Goal: Task Accomplishment & Management: Complete application form

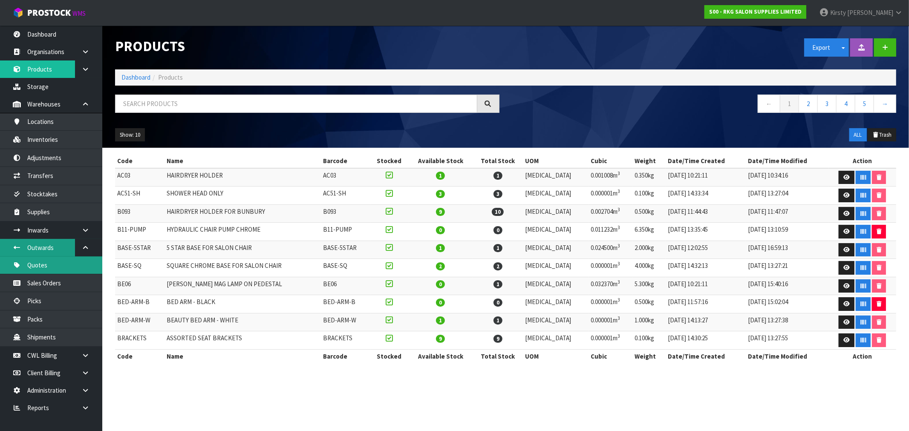
drag, startPoint x: 44, startPoint y: 267, endPoint x: 73, endPoint y: 253, distance: 31.4
click at [44, 266] on link "Quotes" at bounding box center [51, 264] width 102 height 17
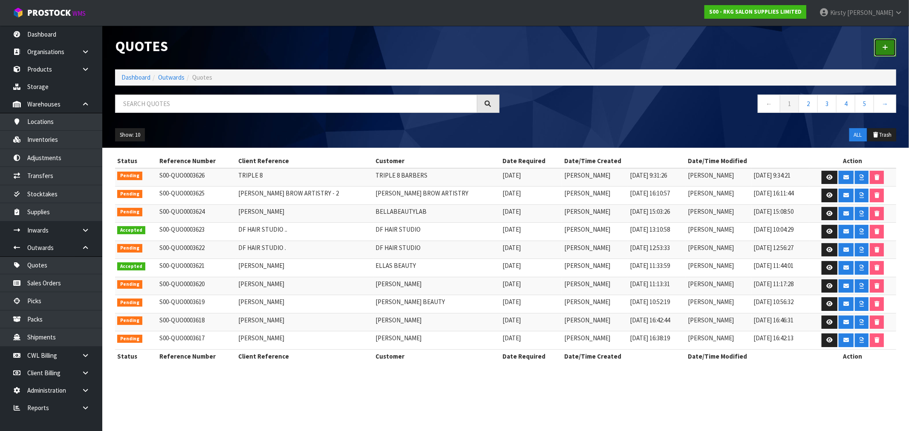
click at [884, 48] on icon at bounding box center [885, 47] width 6 height 6
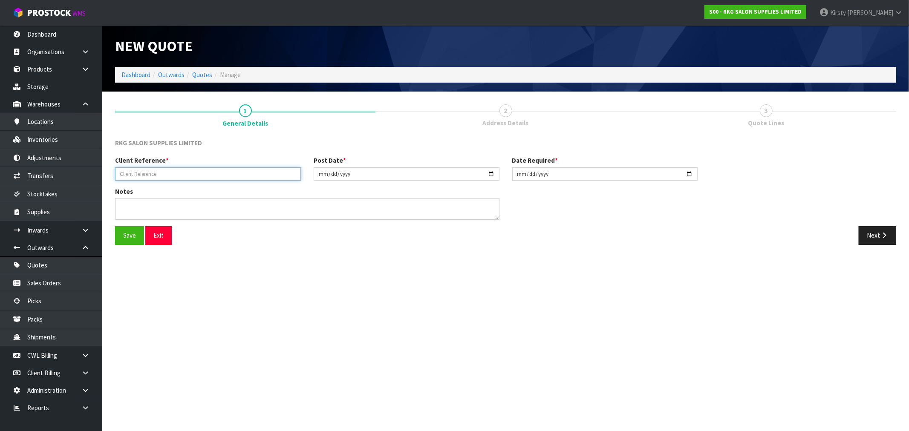
click at [193, 171] on input "text" at bounding box center [208, 173] width 186 height 13
type input "SHEER BEAUTY"
drag, startPoint x: 127, startPoint y: 237, endPoint x: 145, endPoint y: 228, distance: 20.8
click at [129, 234] on button "Save" at bounding box center [129, 235] width 29 height 18
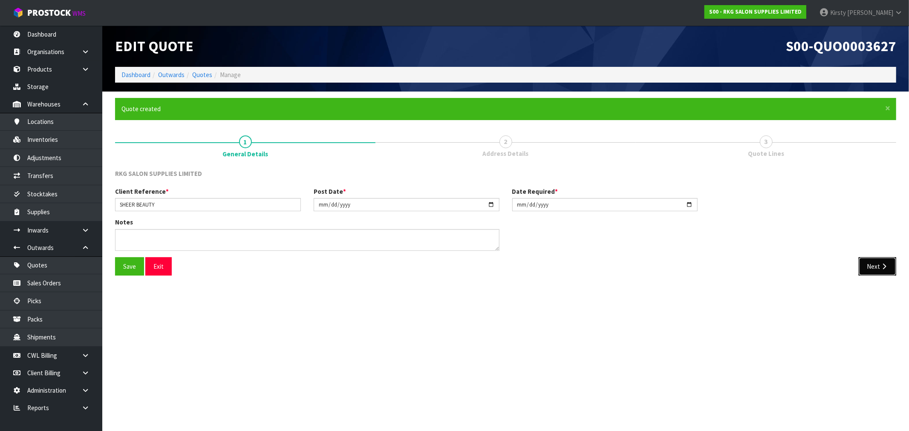
click at [867, 260] on button "Next" at bounding box center [876, 266] width 37 height 18
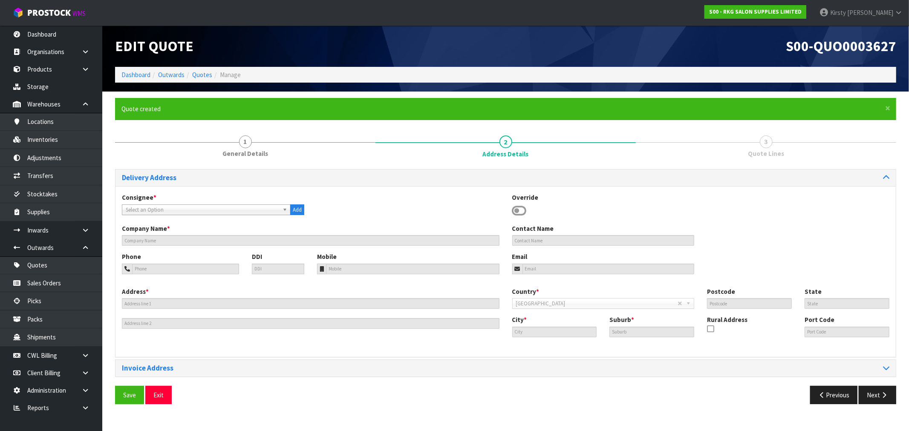
drag, startPoint x: 518, startPoint y: 211, endPoint x: 492, endPoint y: 214, distance: 25.3
click at [517, 211] on icon at bounding box center [519, 210] width 14 height 13
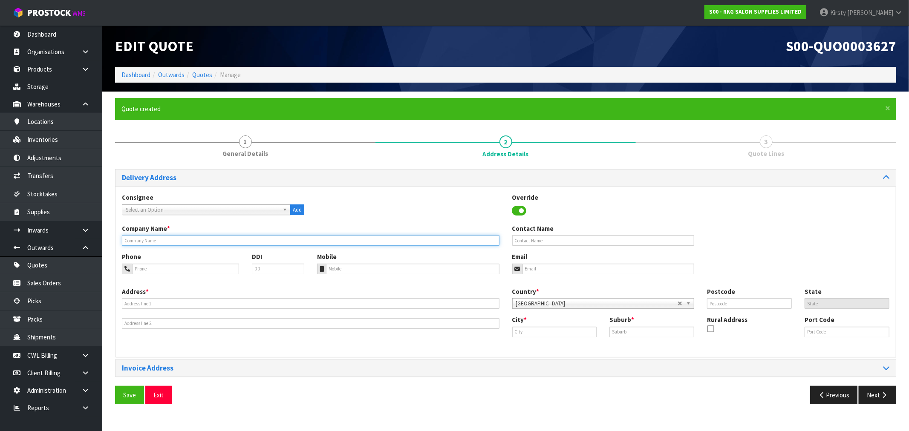
click at [216, 239] on input "text" at bounding box center [310, 240] width 377 height 11
type input "SHEER BEAUTY"
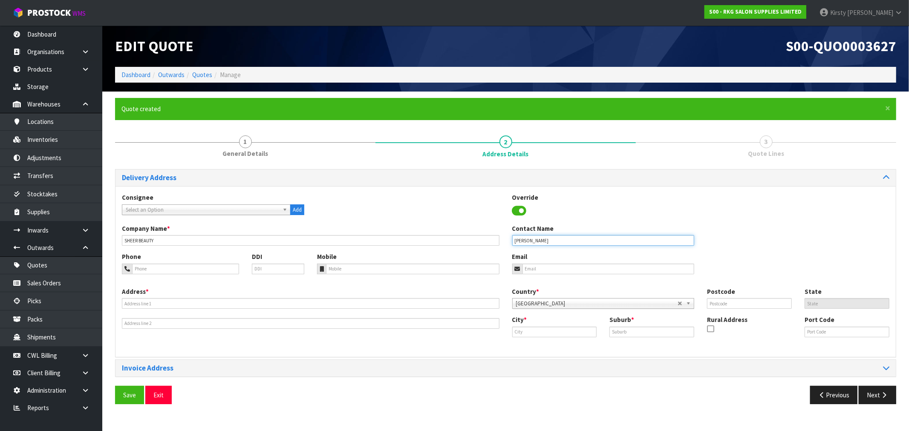
type input "[PERSON_NAME]"
type input "022-176-0022"
click at [554, 273] on input "email" at bounding box center [608, 269] width 172 height 11
type input "[EMAIL_ADDRESS][DOMAIN_NAME]"
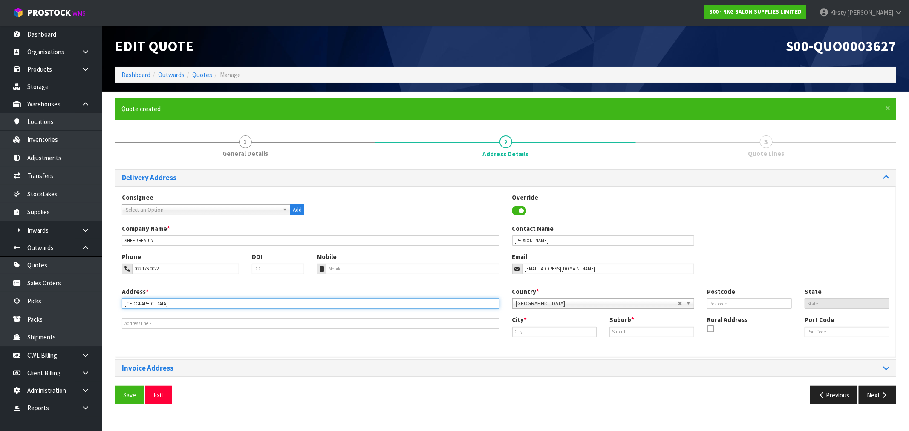
type input "[GEOGRAPHIC_DATA]"
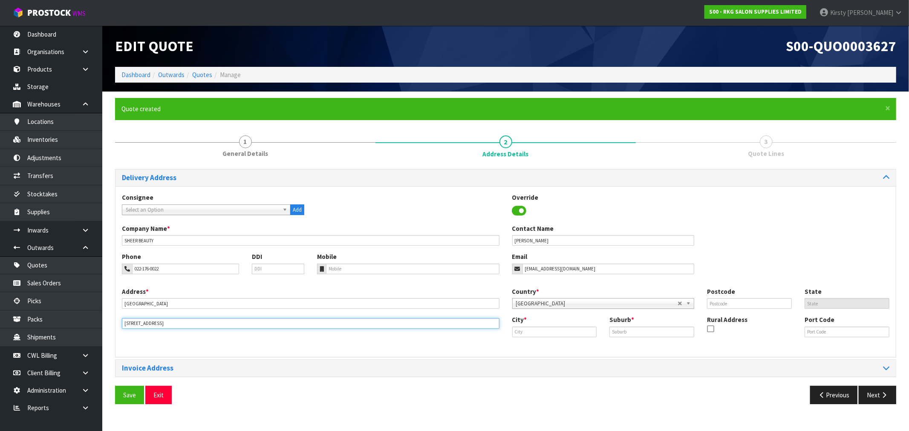
type input "[STREET_ADDRESS]"
click at [523, 335] on input "text" at bounding box center [554, 332] width 85 height 11
click at [538, 347] on link "[PERSON_NAME]" at bounding box center [545, 347] width 67 height 12
type input "[PERSON_NAME]"
click at [625, 337] on input "text" at bounding box center [651, 332] width 85 height 11
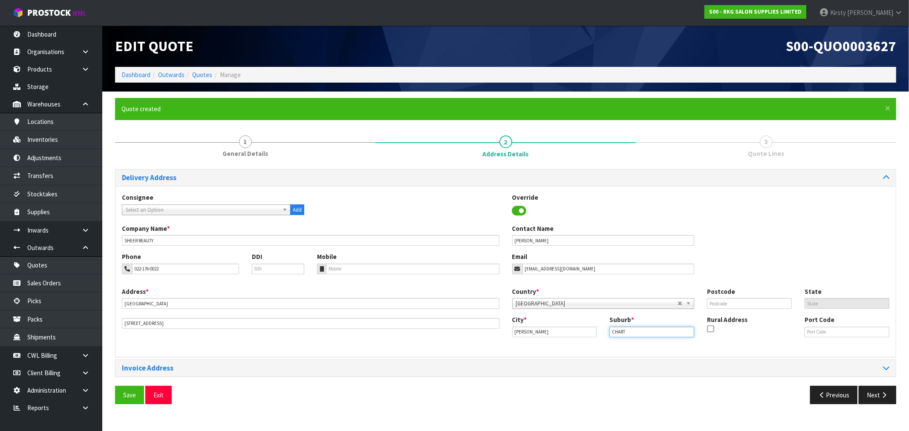
type input "CHARTWELL"
click at [728, 306] on input "text" at bounding box center [749, 303] width 85 height 11
type input "3210"
click at [124, 394] on button "Save" at bounding box center [129, 395] width 29 height 18
click at [878, 398] on button "Next" at bounding box center [876, 395] width 37 height 18
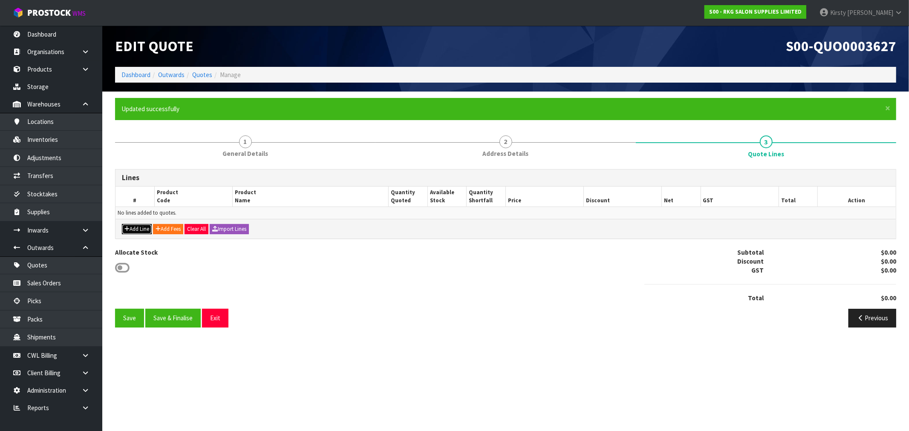
click at [138, 230] on button "Add Line" at bounding box center [137, 229] width 30 height 10
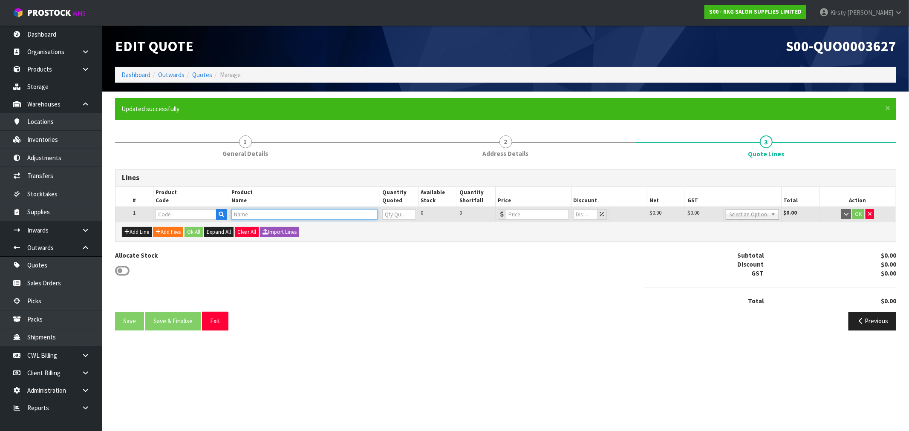
click at [258, 218] on input "text" at bounding box center [304, 214] width 146 height 11
type input "[PERSON_NAME]"
click at [285, 233] on link "[PERSON_NAME] ONGONG SALON CHAIR BLACK" at bounding box center [306, 229] width 149 height 12
type input "WOLLONGONG SALON CHAIR BLACK"
type input "02090102"
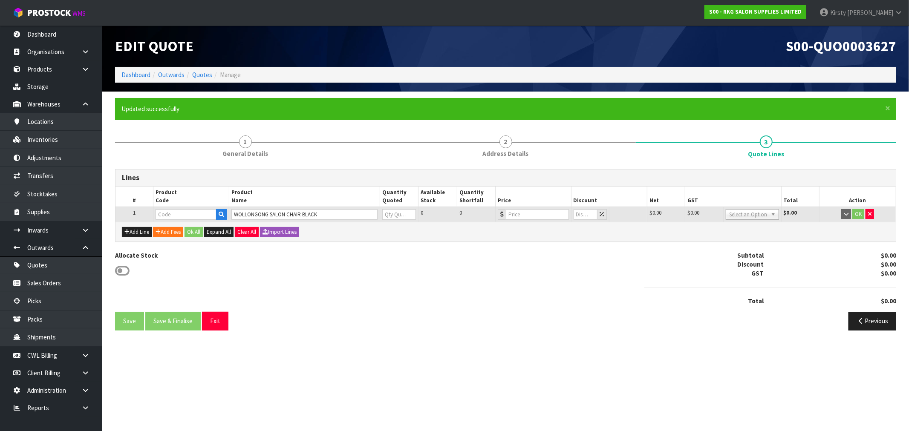
type input "0"
type input "795"
type input "0"
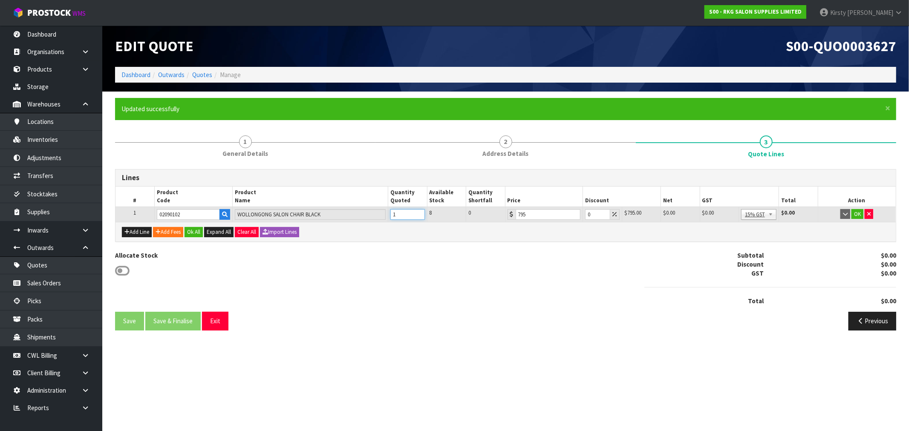
click at [418, 211] on input "1" at bounding box center [407, 214] width 34 height 11
drag, startPoint x: 418, startPoint y: 211, endPoint x: 452, endPoint y: 205, distance: 35.0
type input "2"
click at [419, 211] on input "2" at bounding box center [407, 214] width 34 height 11
drag, startPoint x: 592, startPoint y: 212, endPoint x: 574, endPoint y: 216, distance: 18.2
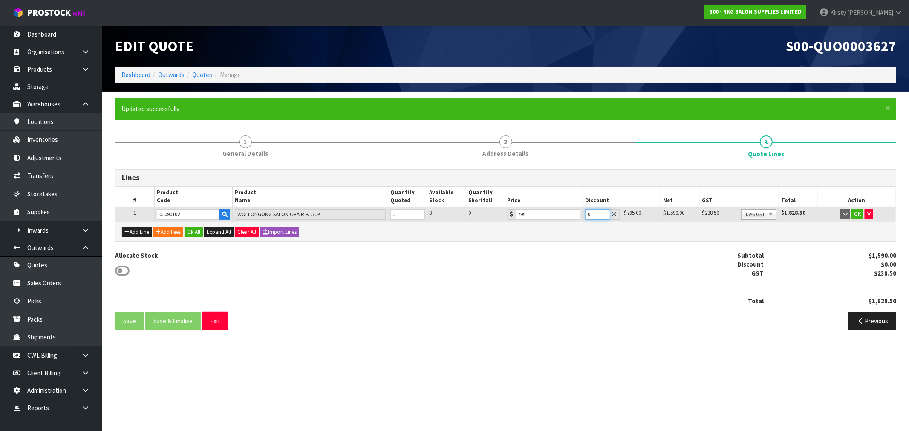
click at [574, 216] on tr "1 02090102 WOLLONGONG SALON CHAIR BLACK 2 8 0 795 0 $795.00 $0.00 $1,590.00 $23…" at bounding box center [505, 214] width 780 height 15
type input "5"
click at [853, 213] on button "OK" at bounding box center [857, 214] width 12 height 10
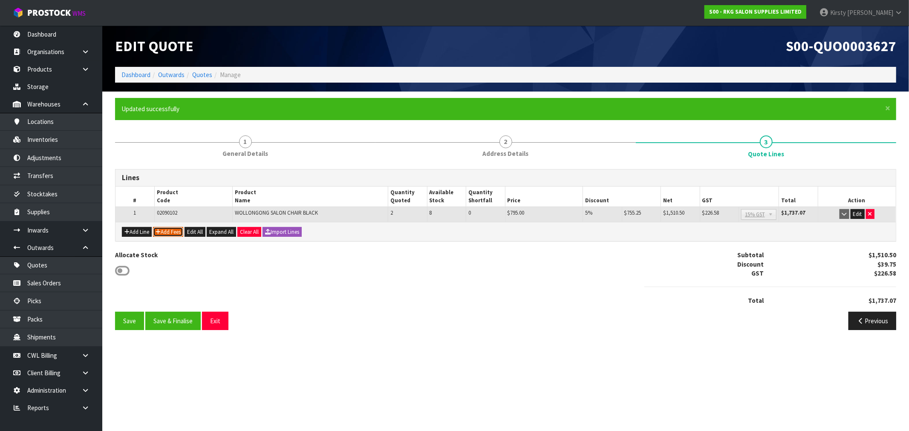
click at [167, 234] on button "Add Fees" at bounding box center [168, 232] width 30 height 10
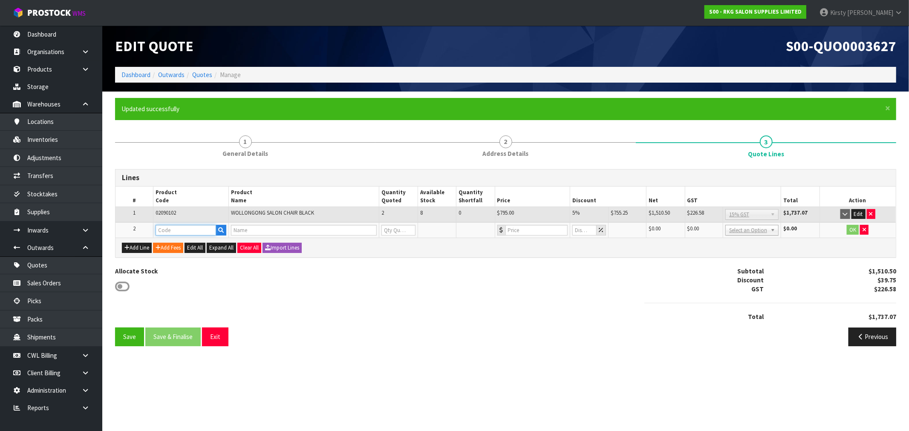
click at [169, 228] on input "text" at bounding box center [185, 230] width 60 height 11
type input "FRE"
drag, startPoint x: 169, startPoint y: 241, endPoint x: 249, endPoint y: 239, distance: 79.7
click at [170, 241] on strong "FRE" at bounding box center [169, 244] width 11 height 8
type input "FREIGHT"
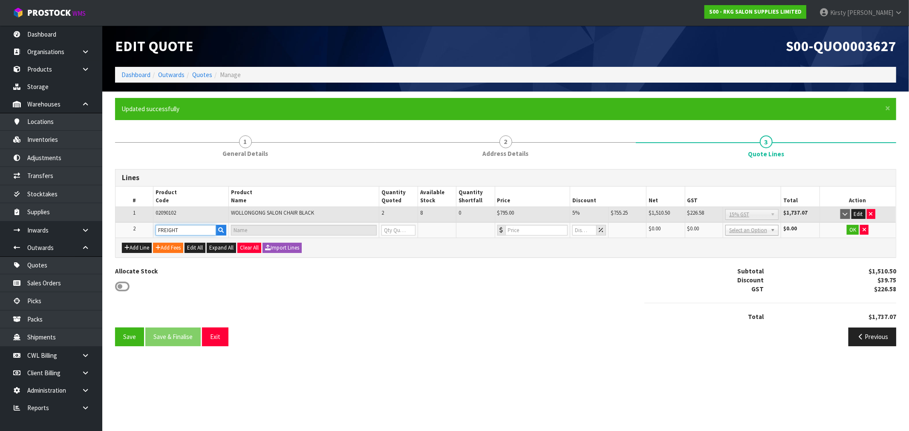
type input "FREIGHT FEE"
type input "1"
type input "0"
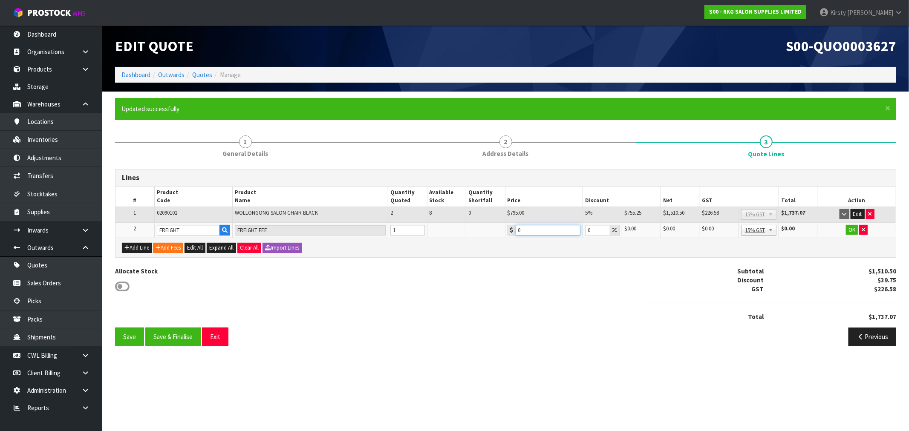
drag, startPoint x: 506, startPoint y: 233, endPoint x: 493, endPoint y: 236, distance: 13.1
click at [493, 236] on tr "2 FREIGHT FREIGHT FEE 1 0 0 $0.00 $0.00 $0.00 $0.00 No GST 15% GST Zero Rated 1…" at bounding box center [505, 230] width 780 height 16
type input "104.50"
drag, startPoint x: 489, startPoint y: 422, endPoint x: 594, endPoint y: 400, distance: 108.0
click at [537, 412] on section "Edit Quote S00-QUO0003627 Dashboard Outwards Quotes Manage × Close Updated succ…" at bounding box center [454, 215] width 909 height 431
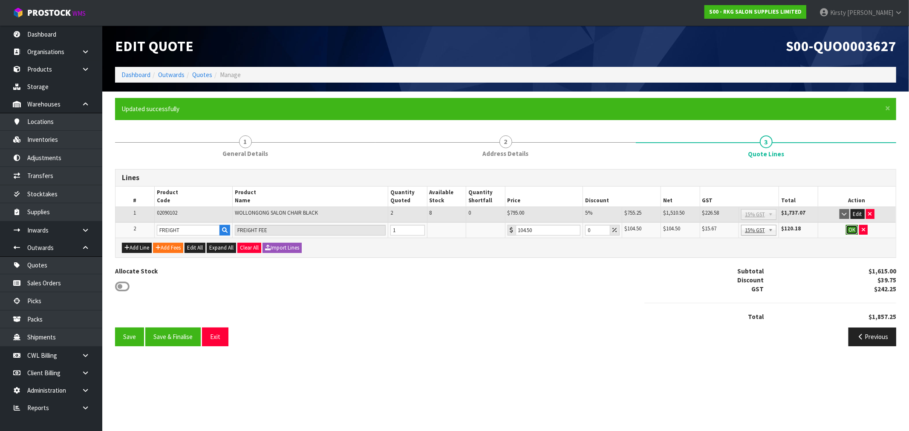
click at [848, 228] on button "OK" at bounding box center [852, 230] width 12 height 10
click at [126, 339] on button "Save" at bounding box center [129, 337] width 29 height 18
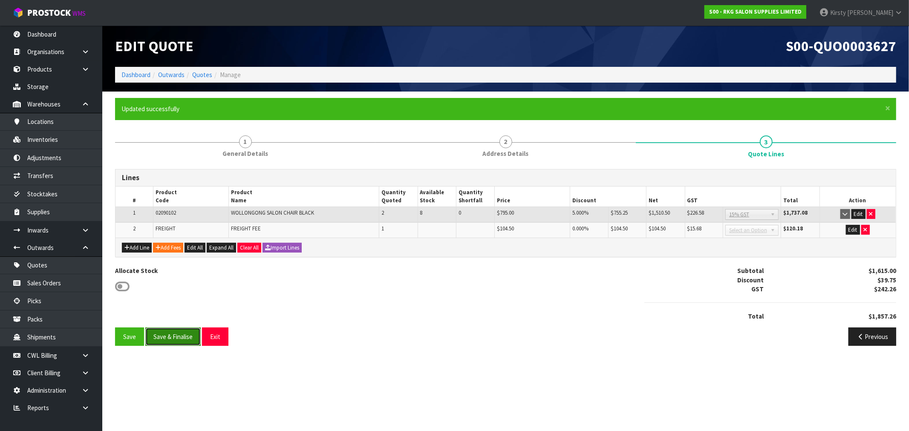
click at [155, 337] on button "Save & Finalise" at bounding box center [172, 337] width 55 height 18
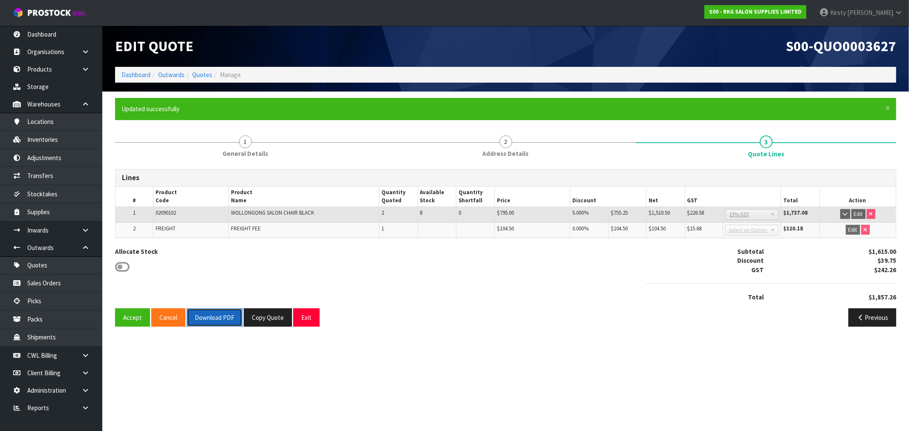
click at [201, 316] on button "Download PDF" at bounding box center [215, 317] width 56 height 18
click at [302, 320] on button "Exit" at bounding box center [306, 317] width 26 height 18
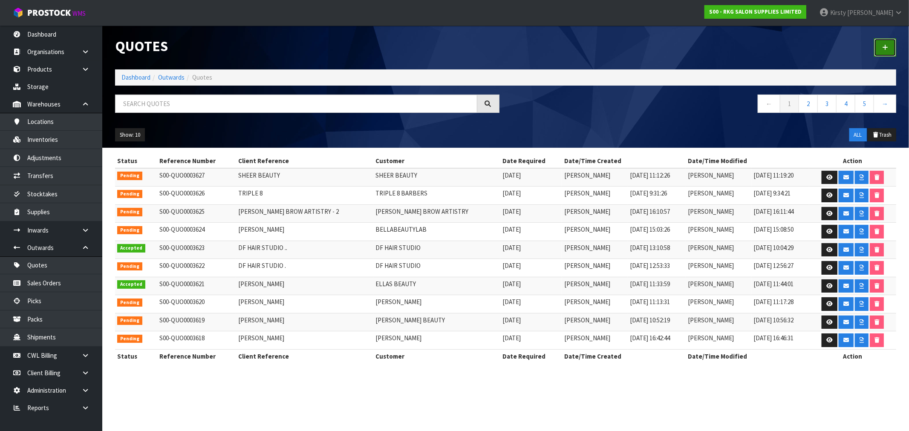
click at [878, 48] on link at bounding box center [885, 47] width 22 height 18
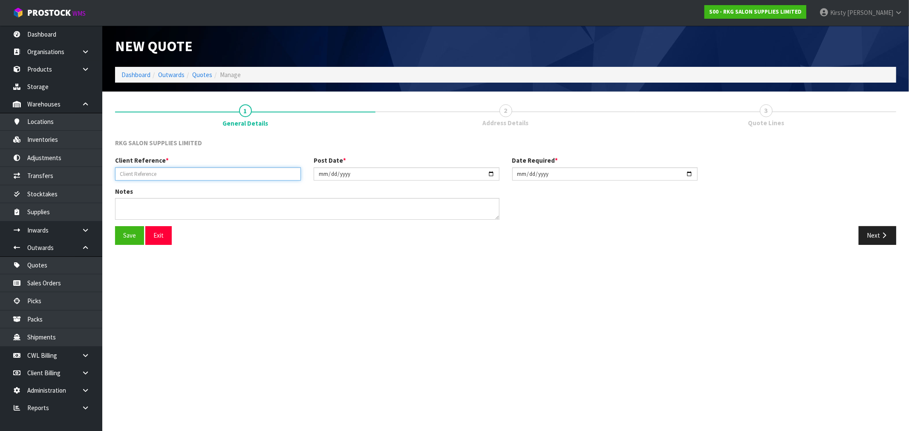
click at [171, 173] on input "text" at bounding box center [208, 173] width 186 height 13
type input "SCARBOROUGH HOME LTD"
drag, startPoint x: 120, startPoint y: 232, endPoint x: 644, endPoint y: 250, distance: 524.3
click at [121, 232] on button "Save" at bounding box center [129, 235] width 29 height 18
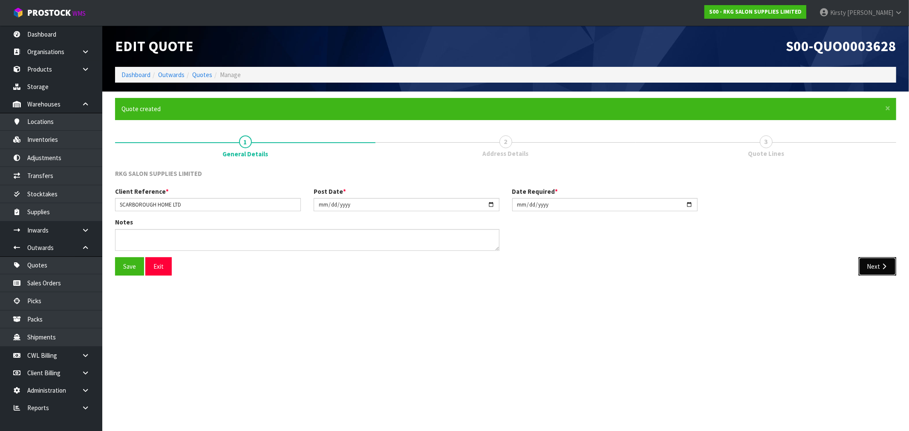
click at [869, 264] on button "Next" at bounding box center [876, 266] width 37 height 18
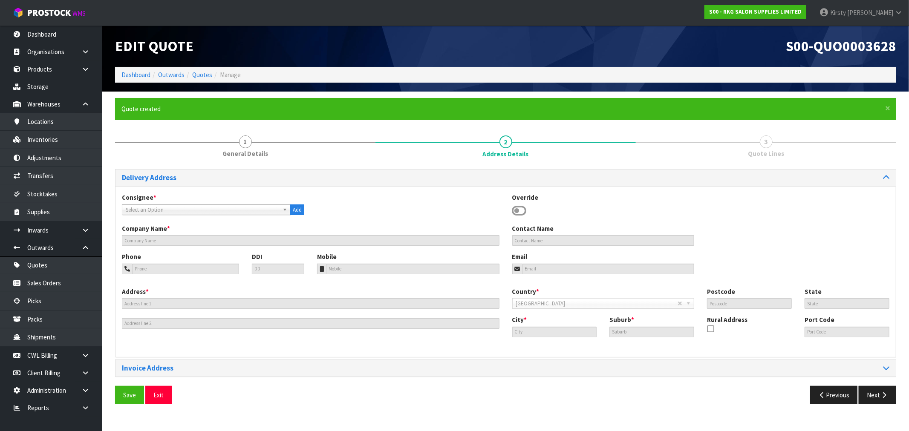
click at [524, 210] on icon at bounding box center [519, 210] width 14 height 13
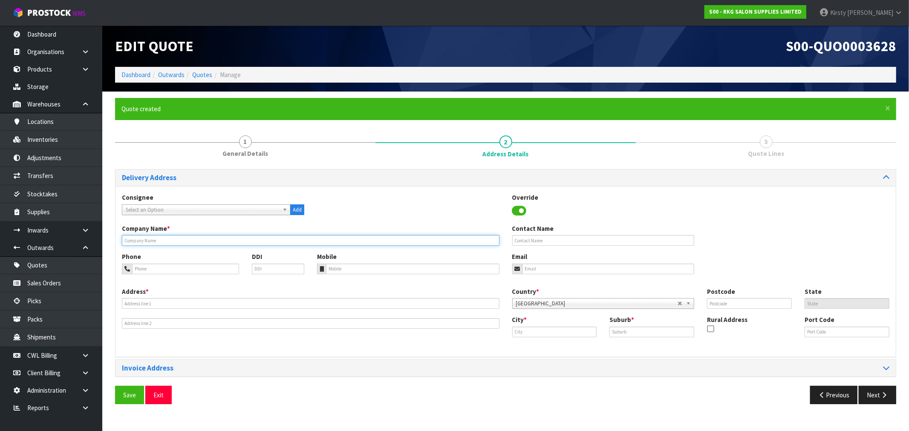
click at [204, 242] on input "text" at bounding box center [310, 240] width 377 height 11
type input "SCARBOROUGH HOME LTD"
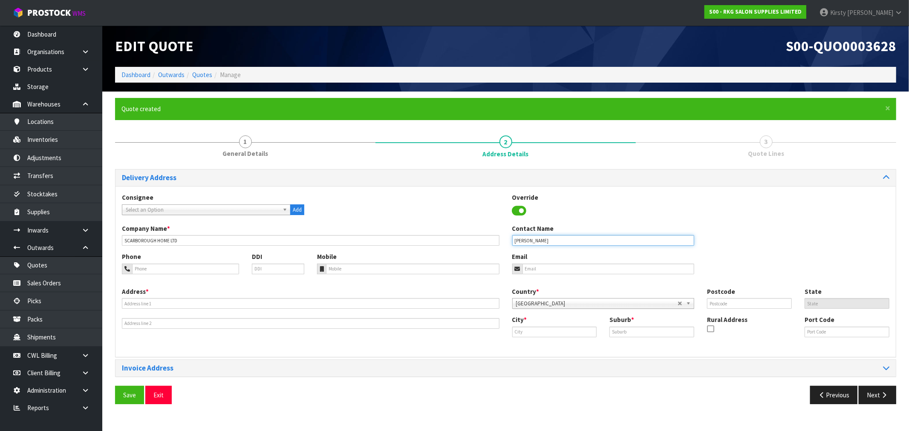
type input "[PERSON_NAME]"
click at [151, 270] on input "033-6758924" at bounding box center [185, 269] width 107 height 11
type input "033-675-8924"
click at [544, 270] on input "email" at bounding box center [608, 269] width 172 height 11
type input "[EMAIL_ADDRESS][DOMAIN_NAME]"
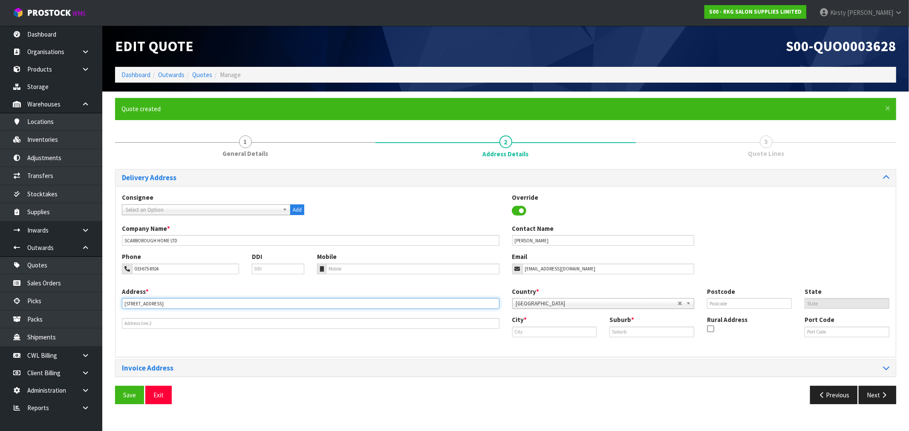
type input "[STREET_ADDRESS]"
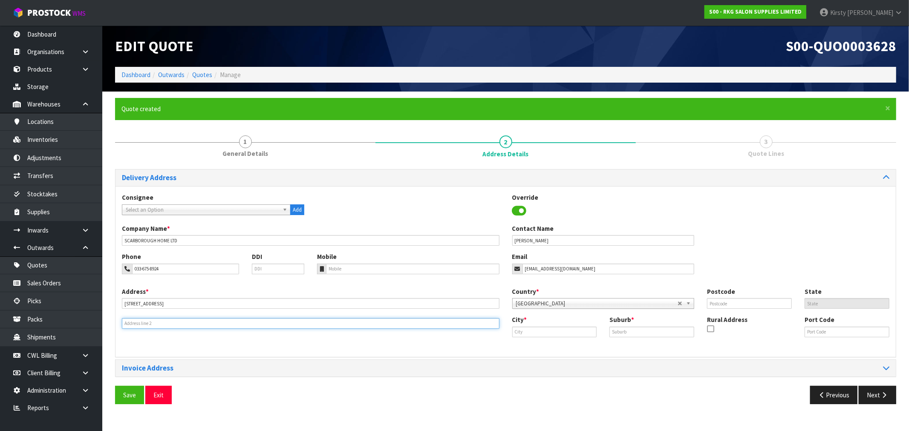
click at [202, 320] on input "text" at bounding box center [310, 323] width 377 height 11
type input "RD1"
click at [565, 331] on input "text" at bounding box center [554, 332] width 85 height 11
type input "timaru"
click at [624, 338] on div "City * [GEOGRAPHIC_DATA] Suburb * Rural Address Port Code" at bounding box center [701, 329] width 390 height 29
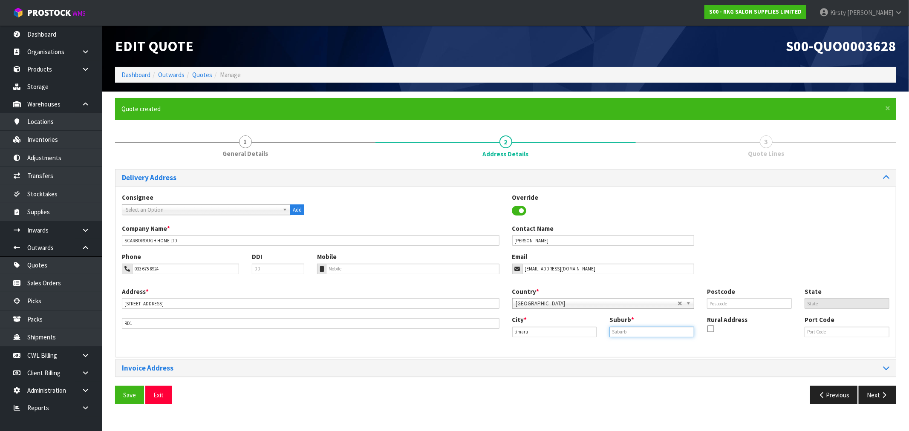
click at [626, 334] on input "text" at bounding box center [651, 332] width 85 height 11
type input "."
click at [740, 301] on input "text" at bounding box center [749, 303] width 85 height 11
type input "7971"
drag, startPoint x: 130, startPoint y: 397, endPoint x: 605, endPoint y: 371, distance: 475.7
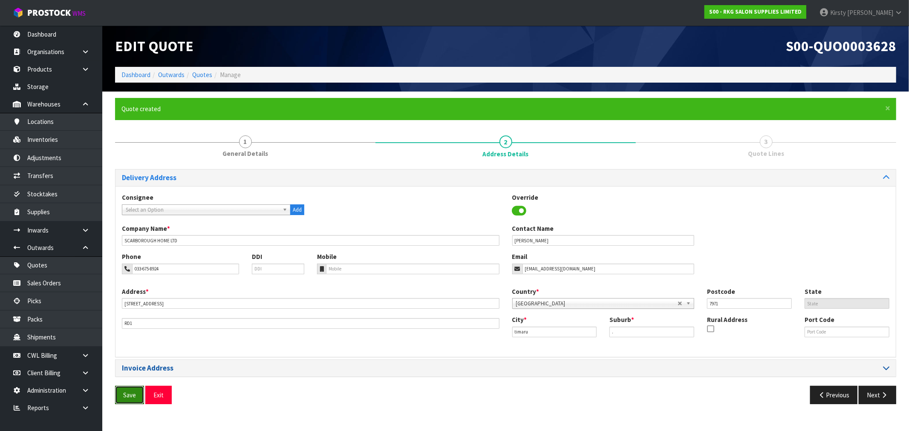
click at [131, 397] on button "Save" at bounding box center [129, 395] width 29 height 18
click at [884, 393] on icon "button" at bounding box center [884, 395] width 8 height 6
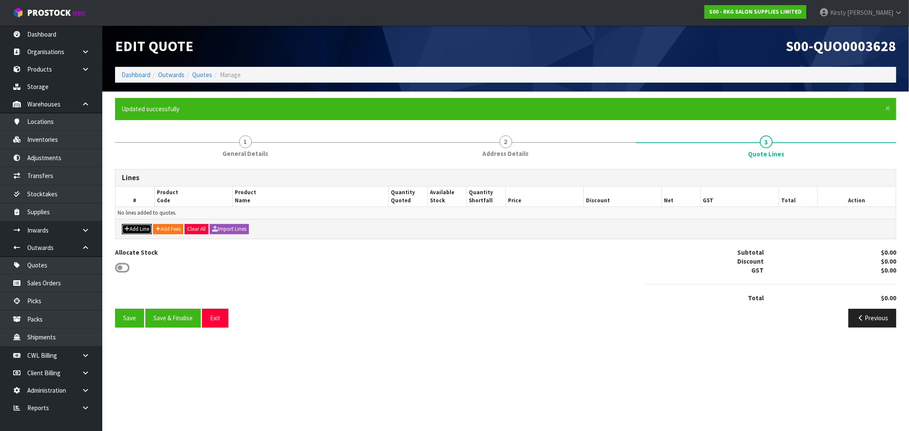
click at [140, 231] on button "Add Line" at bounding box center [137, 229] width 30 height 10
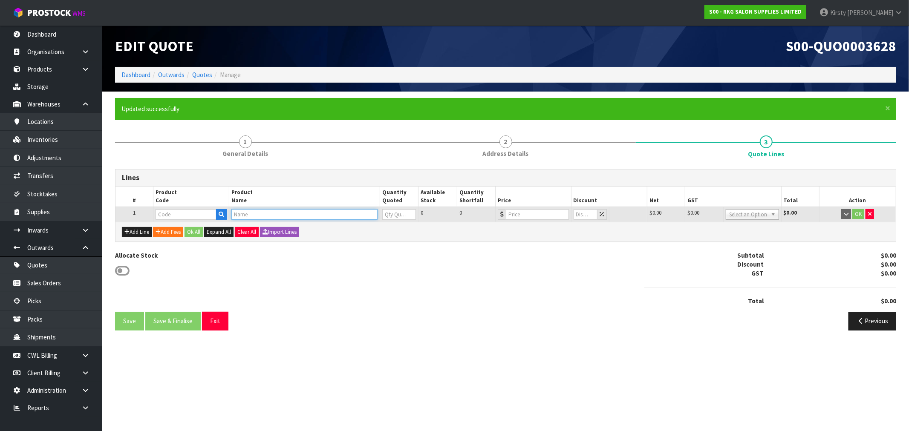
click at [241, 214] on input "text" at bounding box center [304, 214] width 146 height 11
click at [173, 216] on input "text" at bounding box center [185, 214] width 61 height 11
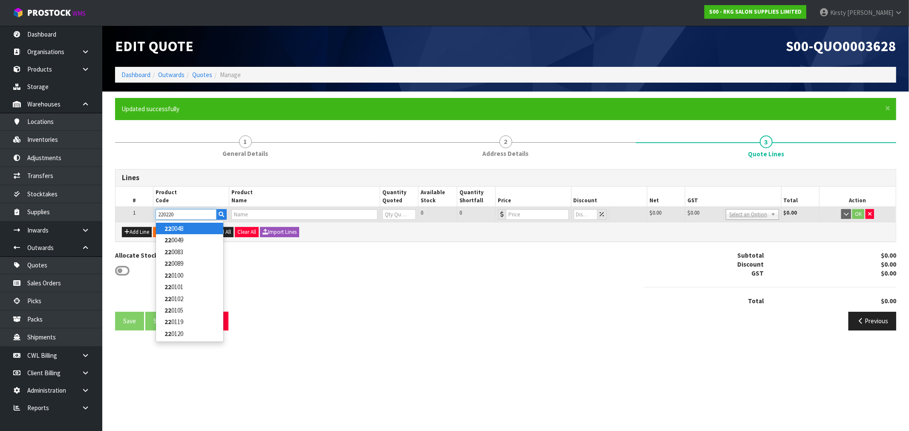
type input "2202201"
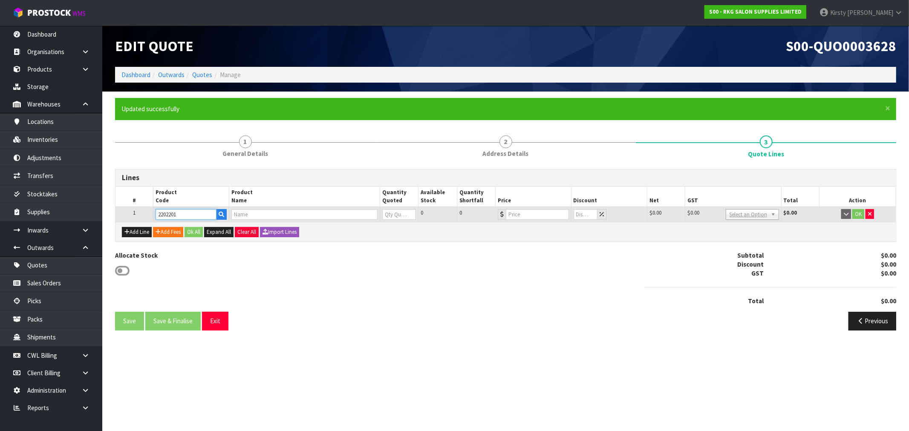
drag, startPoint x: 184, startPoint y: 214, endPoint x: 133, endPoint y: 211, distance: 50.3
click at [133, 211] on tr "1 2202201 0 0 $0.00 $0.00 $0.00 No GST 15% GST Zero Rated Select an Option $0.0…" at bounding box center [505, 214] width 780 height 15
click at [251, 215] on input "text" at bounding box center [304, 214] width 146 height 11
type input "ALBURY"
click at [259, 228] on strong "ALBURY" at bounding box center [251, 228] width 23 height 8
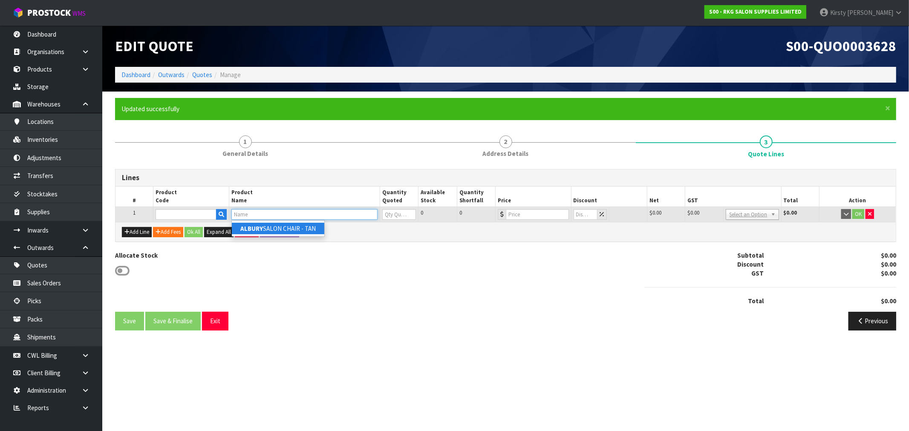
type input "ALBURY SALON CHAIR - TAN"
type input "02202201"
type input "0"
type input "350"
type input "0"
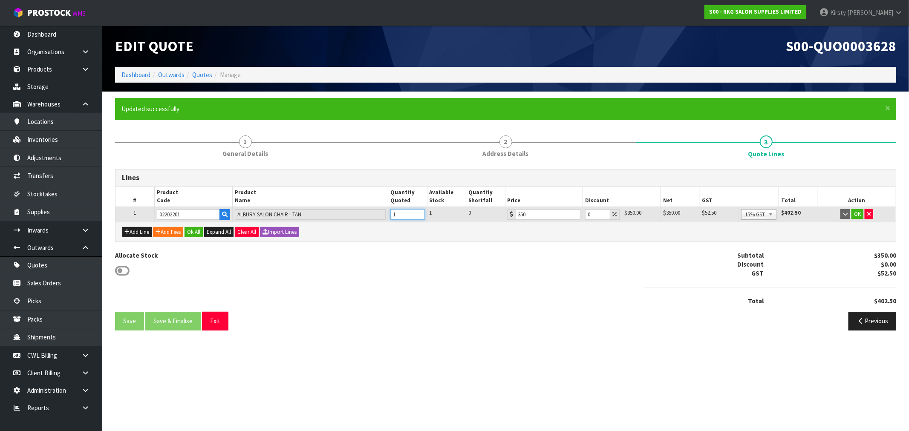
drag, startPoint x: 418, startPoint y: 211, endPoint x: 475, endPoint y: 207, distance: 56.8
type input "1"
click at [419, 211] on input "1" at bounding box center [407, 214] width 34 height 11
click at [858, 214] on button "OK" at bounding box center [857, 214] width 12 height 10
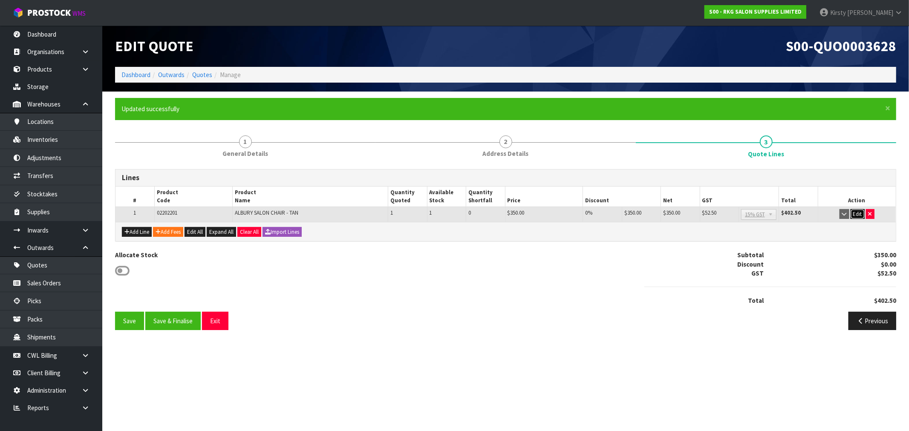
click at [854, 214] on button "Edit" at bounding box center [857, 214] width 14 height 10
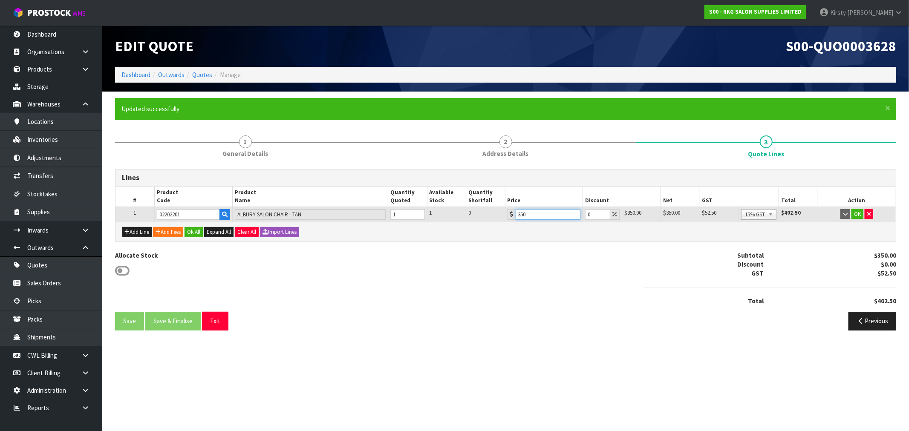
drag, startPoint x: 532, startPoint y: 213, endPoint x: 480, endPoint y: 223, distance: 53.7
click at [480, 223] on div "Lines # Product Code Product Name Quantity Quoted Available Stock Quantity Shor…" at bounding box center [505, 205] width 781 height 72
type input "386"
click at [862, 214] on button "OK" at bounding box center [857, 214] width 12 height 10
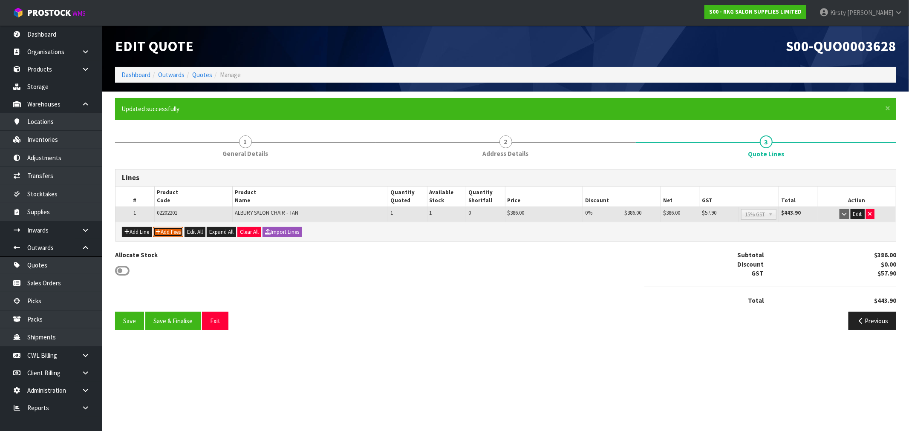
click at [171, 233] on button "Add Fees" at bounding box center [168, 232] width 30 height 10
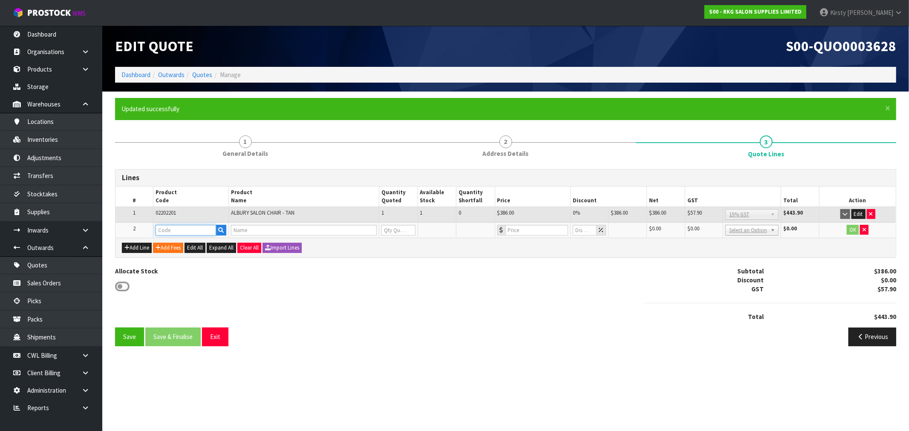
click at [172, 232] on input "text" at bounding box center [185, 230] width 61 height 11
type input "FRE"
click at [178, 245] on link "FRE IGHT" at bounding box center [189, 244] width 67 height 12
type input "FREIGHT"
type input "FREIGHT FEE"
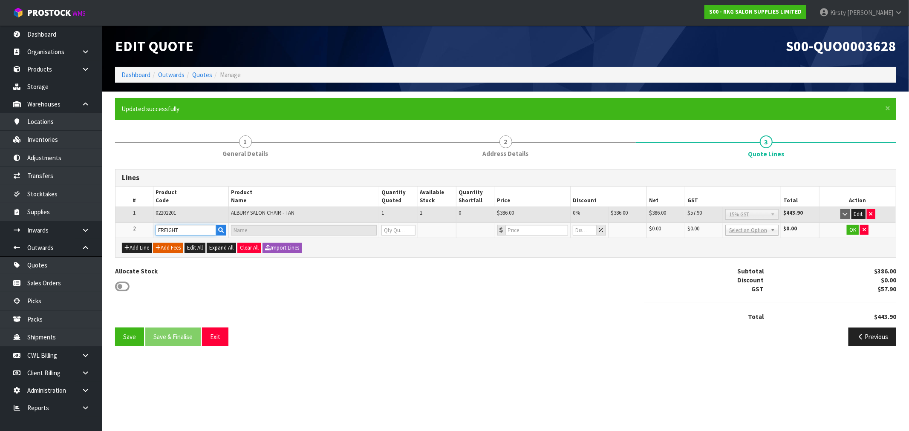
type input "1"
type input "0"
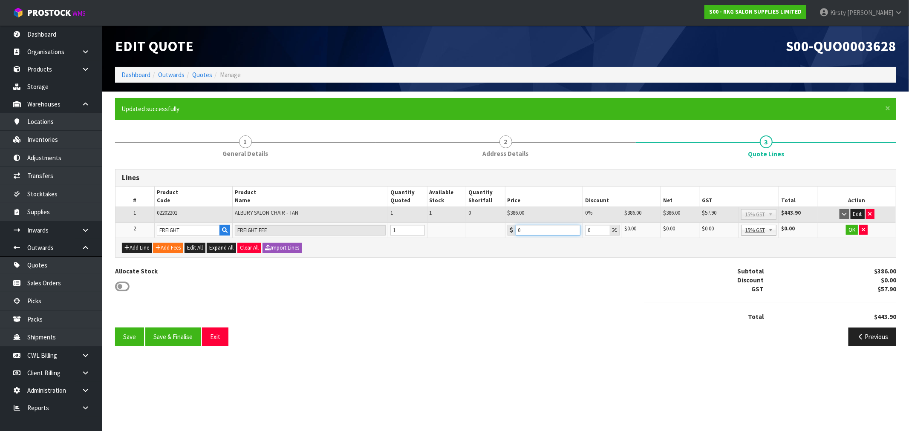
drag, startPoint x: 526, startPoint y: 232, endPoint x: 483, endPoint y: 236, distance: 43.6
click at [483, 236] on tr "2 FREIGHT FREIGHT FEE 1 0 0 $0.00 $0.00 $0.00 $0.00 No GST 15% GST Zero Rated 1…" at bounding box center [505, 230] width 780 height 16
type input "153.95"
click at [852, 228] on button "OK" at bounding box center [852, 230] width 12 height 10
click at [117, 340] on button "Save" at bounding box center [129, 337] width 29 height 18
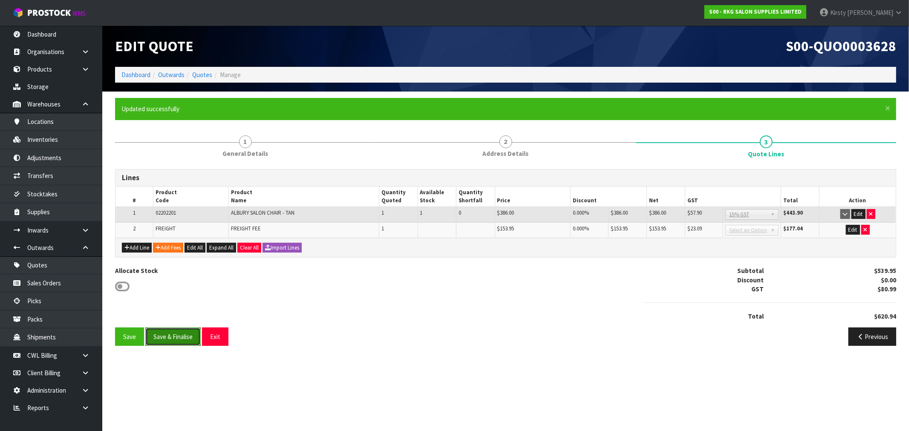
click at [184, 339] on button "Save & Finalise" at bounding box center [172, 337] width 55 height 18
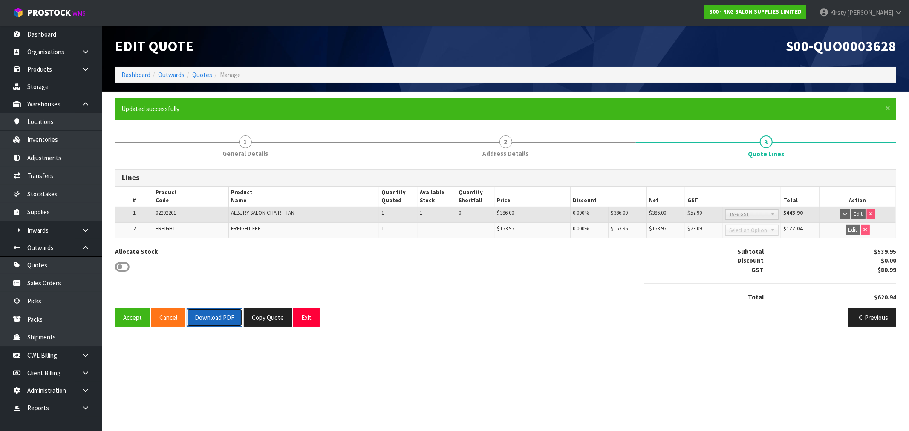
drag, startPoint x: 207, startPoint y: 316, endPoint x: 397, endPoint y: 204, distance: 221.3
click at [207, 316] on button "Download PDF" at bounding box center [215, 317] width 56 height 18
click at [308, 313] on button "Exit" at bounding box center [306, 317] width 26 height 18
